Goal: Check status: Check status

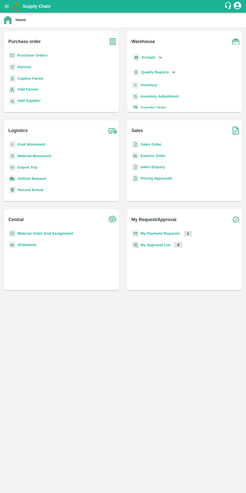
click at [167, 235] on b "My Payment Requests" at bounding box center [161, 233] width 40 height 4
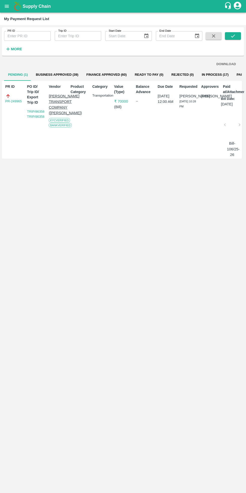
click at [17, 51] on strong "More" at bounding box center [16, 49] width 11 height 4
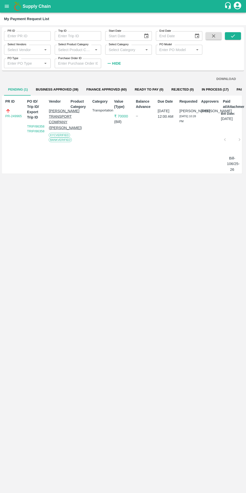
click at [32, 63] on input "PO Type" at bounding box center [23, 63] width 35 height 7
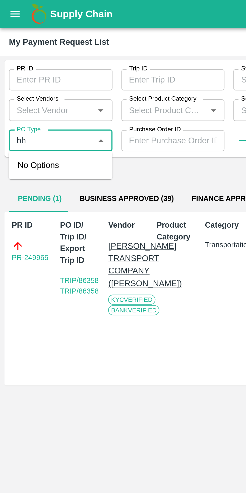
type input "b"
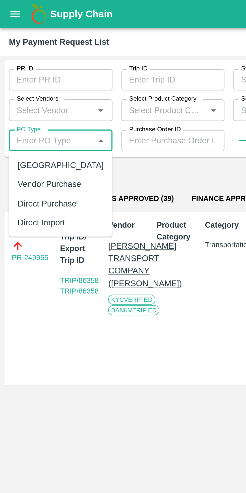
click at [19, 49] on input "Select Vendors" at bounding box center [23, 49] width 35 height 7
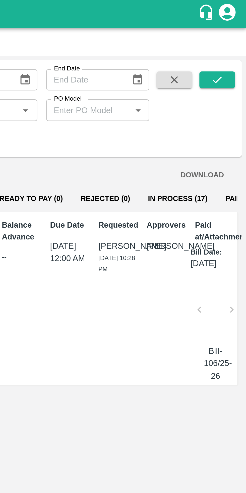
type input "bheravnath"
click at [237, 38] on button "submit" at bounding box center [233, 36] width 16 height 8
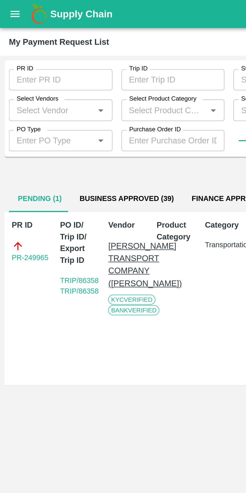
click at [36, 50] on input "Select Vendors" at bounding box center [23, 49] width 35 height 7
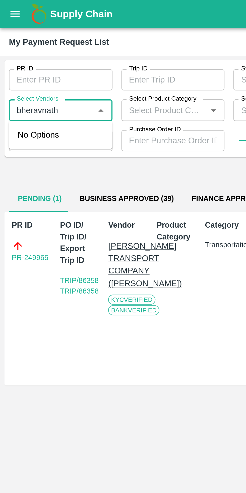
type input "bheravnath"
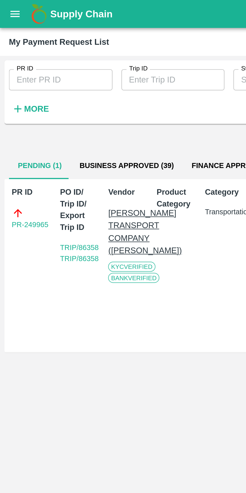
click at [21, 49] on strong "More" at bounding box center [16, 49] width 11 height 4
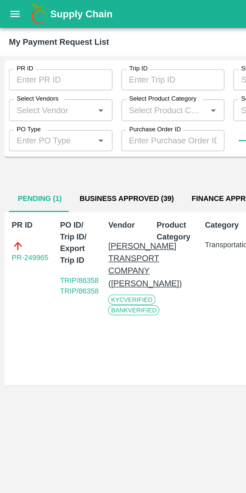
click at [33, 50] on input "Select Vendors" at bounding box center [23, 49] width 35 height 7
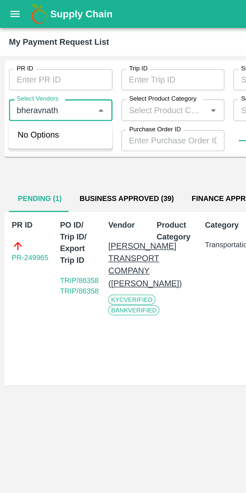
click at [43, 49] on icon "Close" at bounding box center [46, 50] width 6 height 6
type input "b"
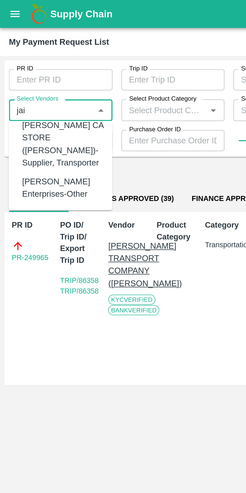
scroll to position [216, 0]
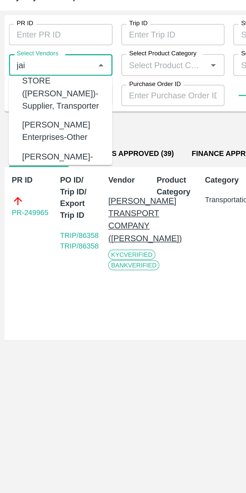
click at [24, 50] on input "Select Vendors" at bounding box center [23, 49] width 35 height 7
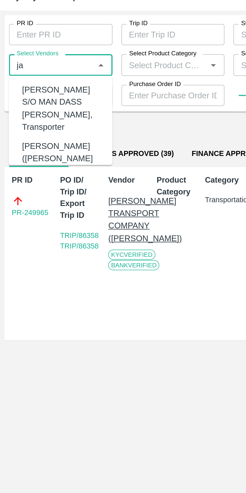
type input "jay"
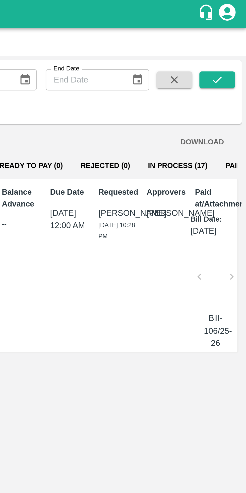
click at [233, 74] on button "Paid (1778)" at bounding box center [246, 75] width 26 height 12
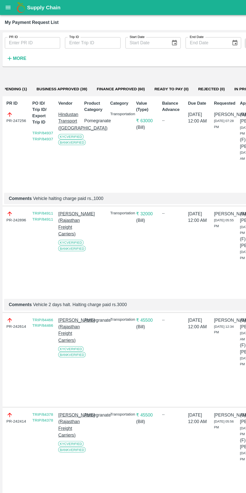
click at [14, 51] on strong "More" at bounding box center [16, 49] width 11 height 4
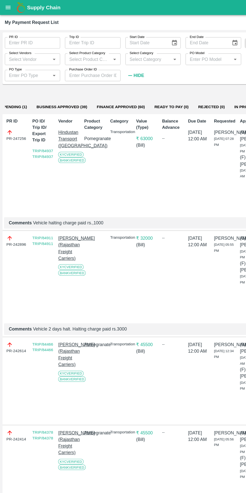
click at [31, 49] on input "Select Vendors" at bounding box center [23, 49] width 35 height 7
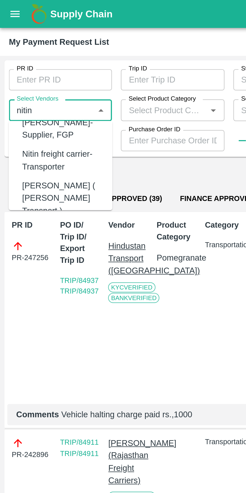
scroll to position [32, 0]
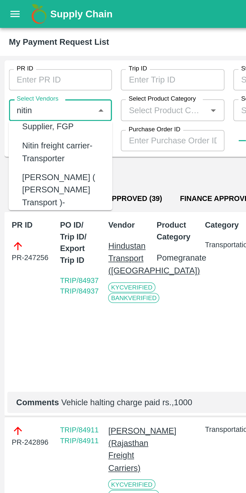
click at [21, 80] on div "Nitin Rasal ( Bhairavnath Transport )-Transporter" at bounding box center [28, 88] width 37 height 22
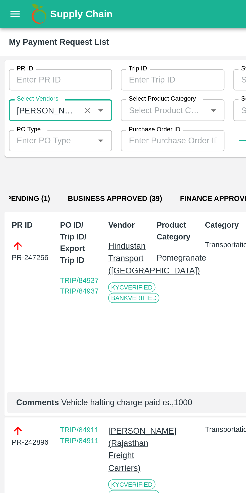
scroll to position [0, 54]
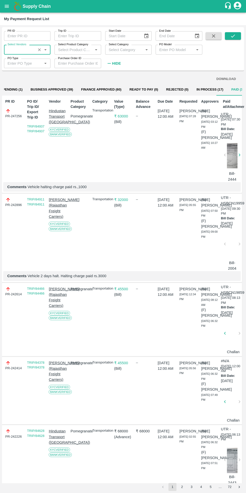
type input "Nitin Rasal ( Bhairavnath Transport )-Transporter"
click at [233, 36] on icon "submit" at bounding box center [233, 36] width 6 height 6
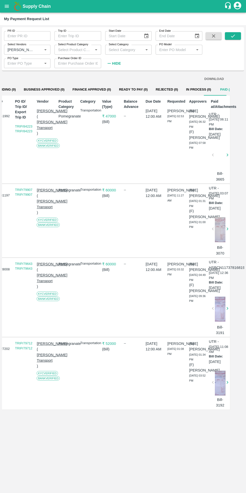
scroll to position [0, 12]
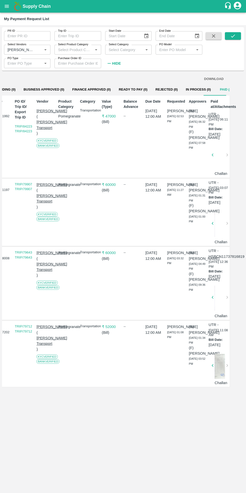
click at [213, 155] on icon "button" at bounding box center [213, 155] width 6 height 6
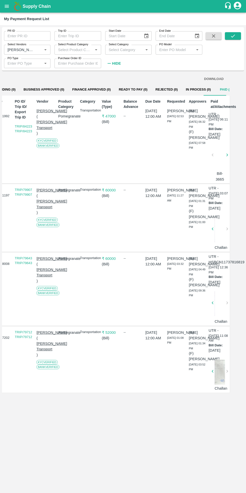
click at [219, 158] on div at bounding box center [220, 156] width 11 height 27
